Goal: Understand process/instructions: Learn how to perform a task or action

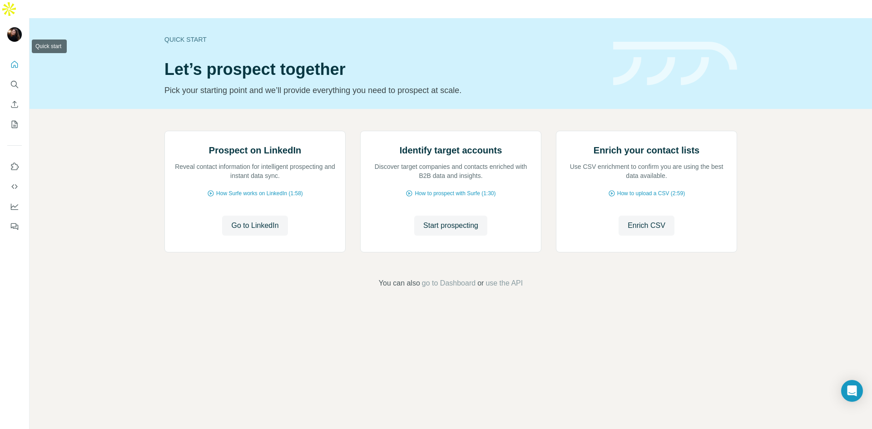
click at [16, 27] on img at bounding box center [14, 34] width 15 height 15
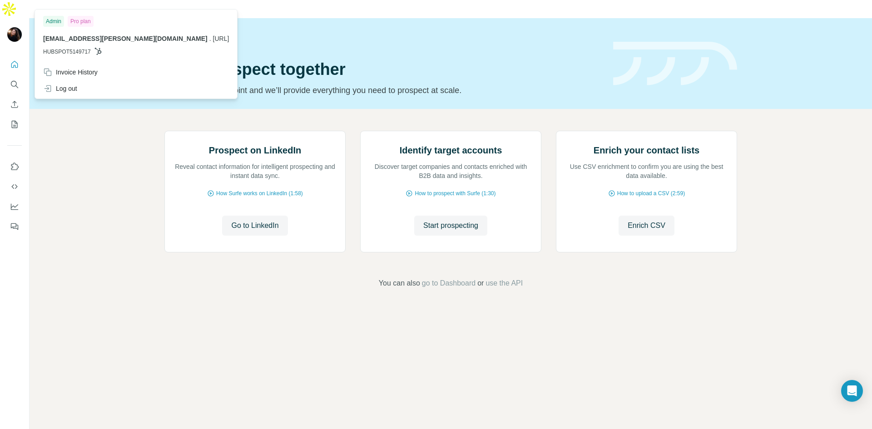
click at [18, 60] on icon "Quick start" at bounding box center [14, 64] width 9 height 9
click at [20, 27] on div at bounding box center [14, 35] width 15 height 16
click at [77, 73] on div "Invoice History" at bounding box center [70, 72] width 55 height 9
click at [78, 183] on div "Prospect on LinkedIn Reveal contact information for intelligent prospecting and…" at bounding box center [451, 210] width 843 height 202
